Goal: Task Accomplishment & Management: Manage account settings

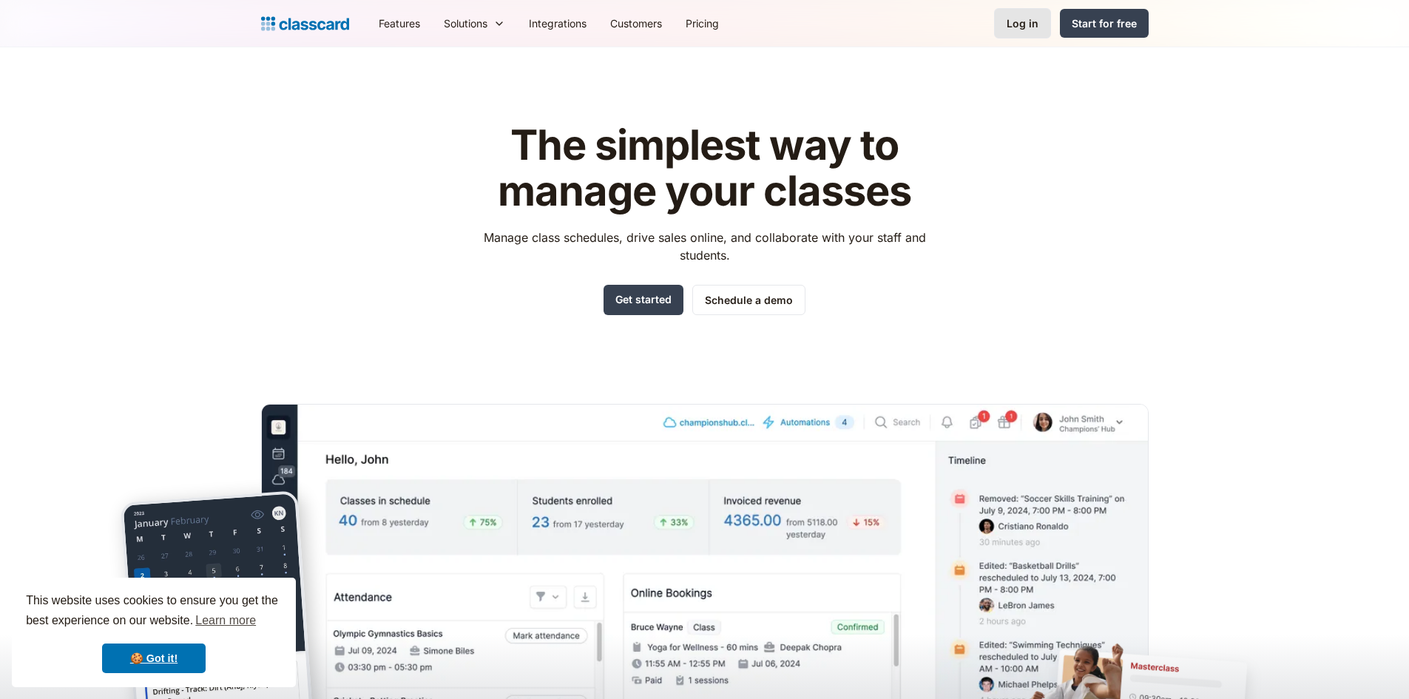
click at [1022, 29] on div "Log in" at bounding box center [1023, 24] width 32 height 16
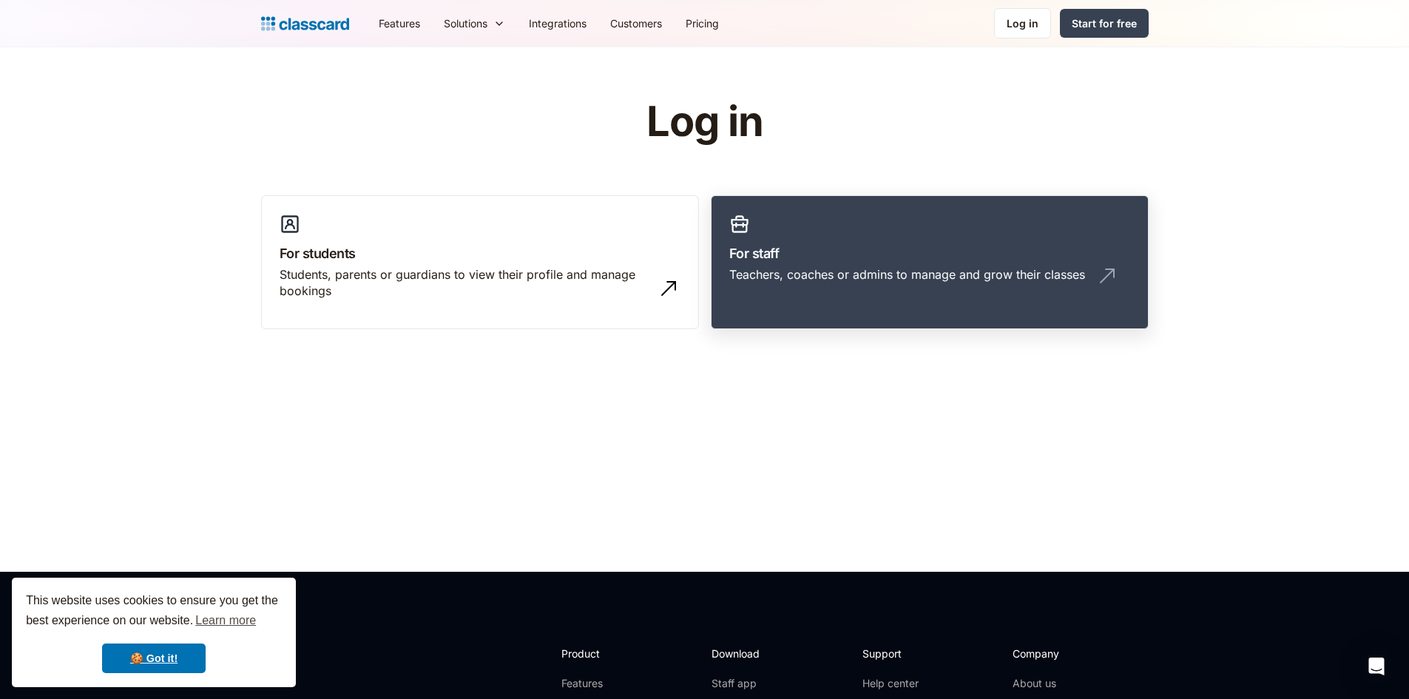
click at [751, 307] on link "For staff Teachers, coaches or admins to manage and grow their classes" at bounding box center [930, 262] width 438 height 135
